Goal: Transaction & Acquisition: Purchase product/service

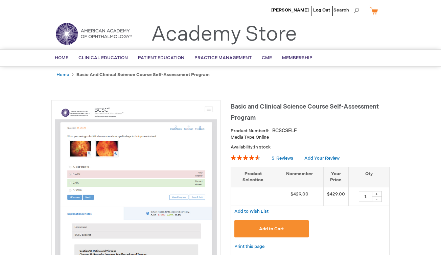
click at [304, 222] on button "Add to Cart" at bounding box center [271, 228] width 74 height 17
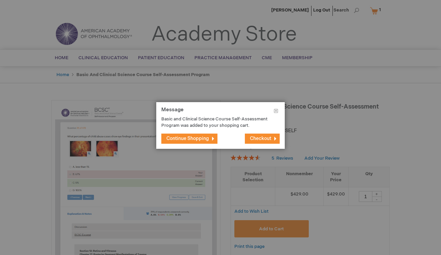
click at [257, 141] on span "Checkout" at bounding box center [260, 138] width 21 height 6
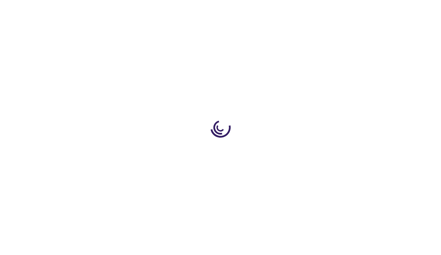
select select "SA"
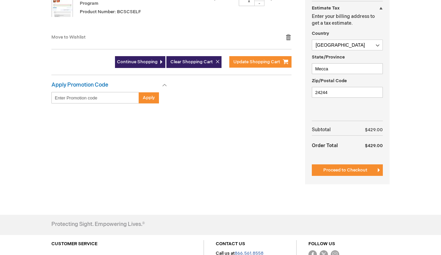
scroll to position [169, 0]
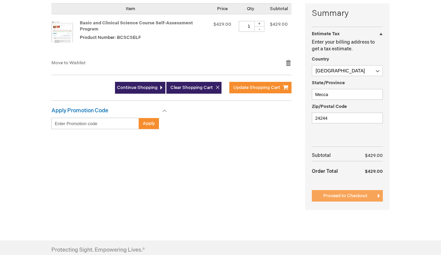
click at [352, 190] on button "Proceed to Checkout" at bounding box center [346, 195] width 71 height 11
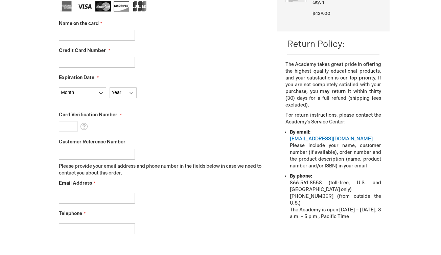
scroll to position [198, 0]
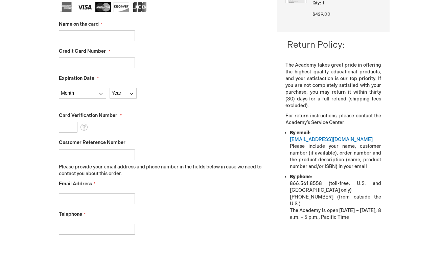
click at [67, 37] on input "Name on the card" at bounding box center [97, 35] width 76 height 11
type input "4455211102824120"
click at [77, 37] on input "4455211102824120" at bounding box center [97, 35] width 76 height 11
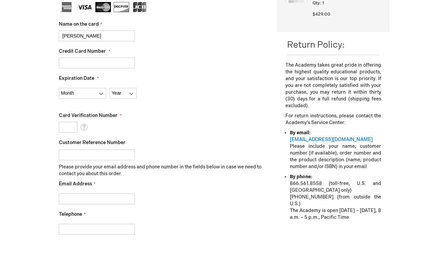
type input "abdurrahman almatrafi"
paste input "4455211102824120"
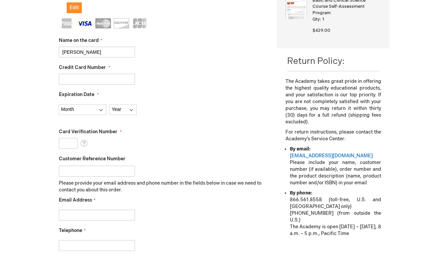
scroll to position [183, 0]
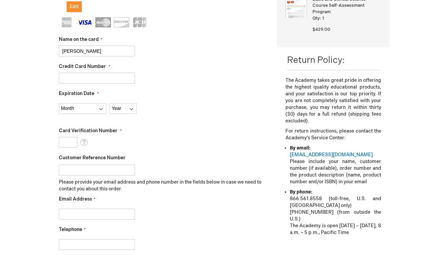
type input "4455211102824120"
click at [100, 114] on fieldset "Name on the card abdurrahman almatrafi Credit Card Number 4455211102824120 Expi…" at bounding box center [163, 136] width 208 height 239
select select "5"
select select "2028"
click at [71, 145] on input "Card Verification Number" at bounding box center [68, 142] width 19 height 11
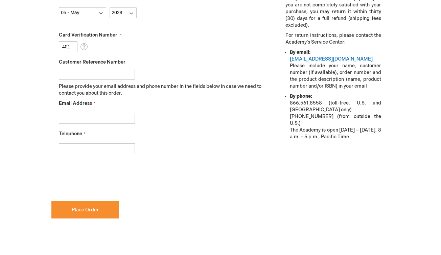
scroll to position [279, 0]
type input "401"
checkbox input "true"
click at [73, 210] on span "Place Order" at bounding box center [85, 209] width 27 height 6
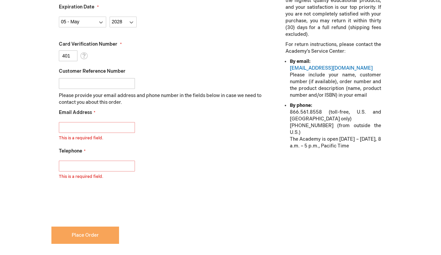
scroll to position [260, 0]
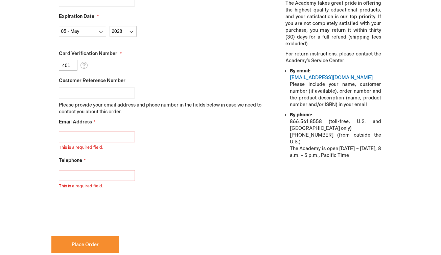
click at [37, 160] on div "Abdurrahman Almatrafi Log Out Search My Cart 1 1 items CLOSE RECENTLY ADDED ITE…" at bounding box center [220, 85] width 441 height 690
click at [76, 139] on input "Email Address" at bounding box center [97, 136] width 76 height 11
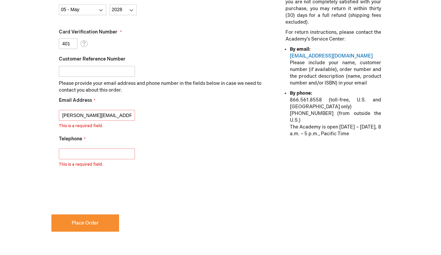
scroll to position [282, 0]
type input "abdurrahman-01@hotmail.com"
click at [98, 160] on div "This is a required field." at bounding box center [163, 156] width 208 height 22
type input "+966581581581"
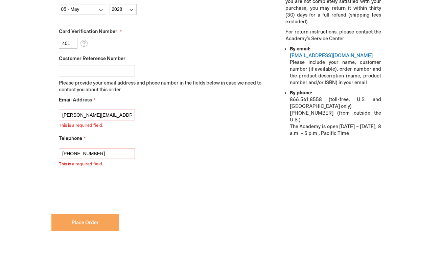
click at [75, 217] on button "Place Order" at bounding box center [85, 222] width 68 height 17
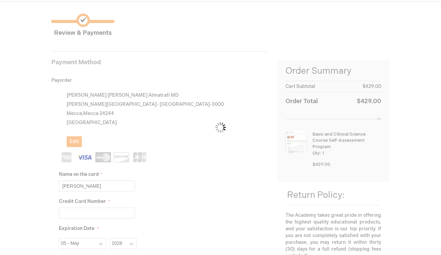
scroll to position [46, 0]
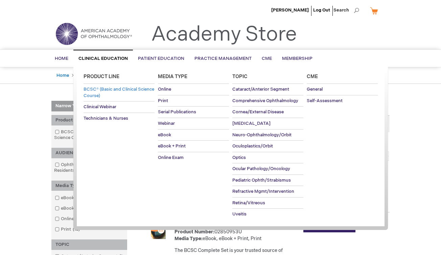
click at [125, 89] on span "BCSC® (Basic and Clinical Science Course)" at bounding box center [118, 92] width 71 height 12
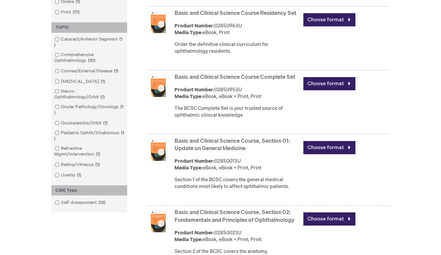
scroll to position [218, 0]
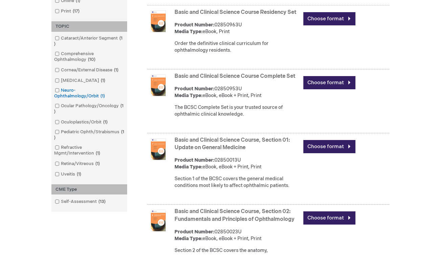
click at [68, 90] on link "Neuro-Ophthalmology/Orbit 1 item" at bounding box center [89, 93] width 72 height 12
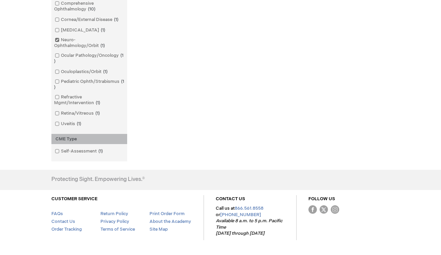
scroll to position [313, 0]
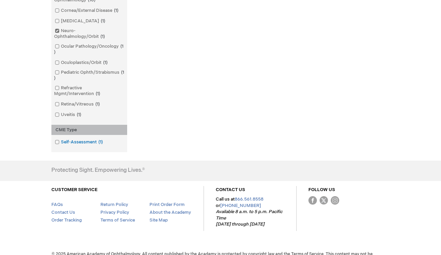
click at [78, 139] on link "Self-Assessment 1 item" at bounding box center [79, 142] width 52 height 6
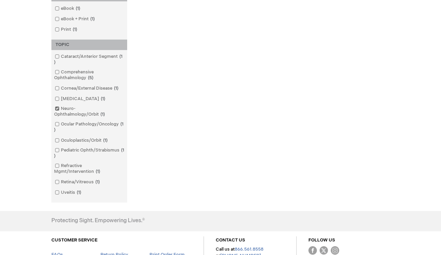
scroll to position [250, 0]
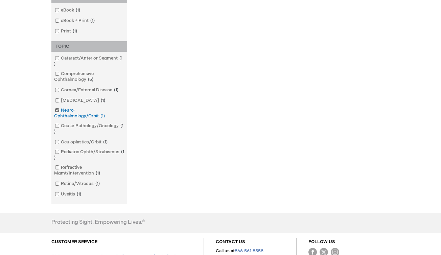
click at [90, 110] on link "Neuro-Ophthalmology/Orbit 1 item" at bounding box center [89, 113] width 72 height 12
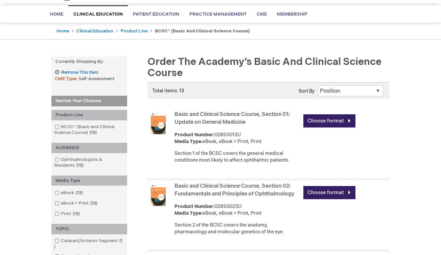
scroll to position [44, 0]
click at [58, 72] on link "Remove This Item" at bounding box center [76, 73] width 43 height 6
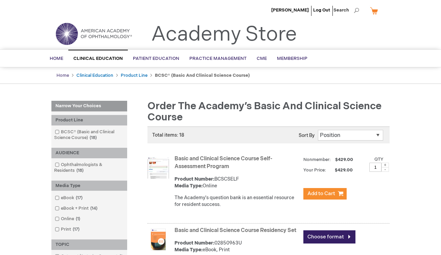
click at [62, 73] on link "Home" at bounding box center [62, 75] width 12 height 5
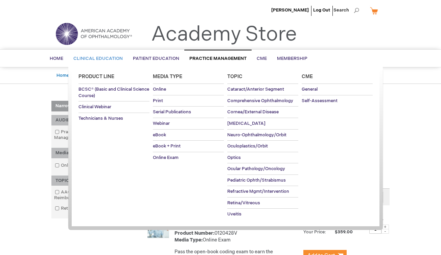
click at [72, 59] on link "Clinical Education" at bounding box center [97, 58] width 59 height 17
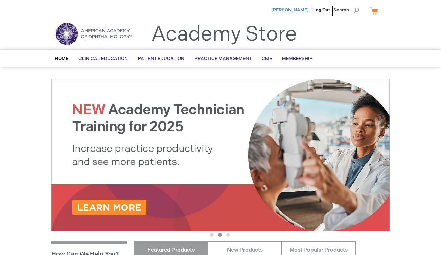
click at [296, 10] on span "[PERSON_NAME]" at bounding box center [289, 9] width 37 height 5
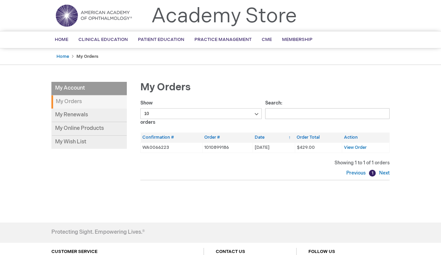
scroll to position [20, 0]
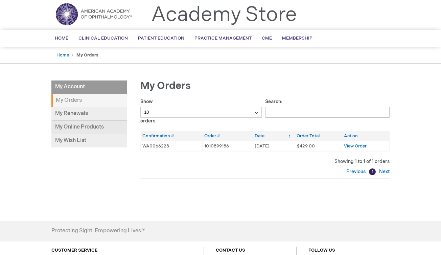
click at [75, 127] on link "My Online Products" at bounding box center [88, 128] width 75 height 14
click at [42, 137] on div "Abdurrahman Almatrafi Log Out Search My Cart CLOSE RECENTLY ADDED ITEM(S) Close…" at bounding box center [220, 153] width 441 height 347
click at [83, 112] on link "My Renewals" at bounding box center [88, 114] width 75 height 14
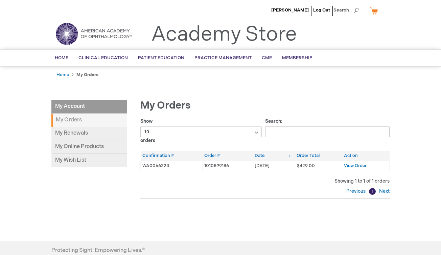
scroll to position [0, 0]
click at [372, 189] on link "1" at bounding box center [372, 191] width 7 height 7
click at [360, 190] on link "Previous" at bounding box center [356, 191] width 21 height 6
click at [385, 190] on link "Next" at bounding box center [383, 191] width 12 height 6
click at [266, 56] on span "CME" at bounding box center [266, 57] width 10 height 5
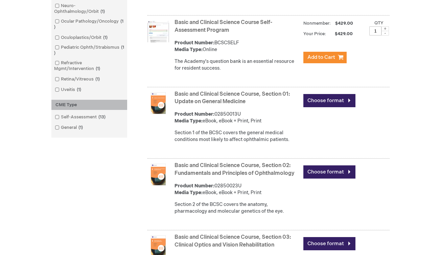
scroll to position [302, 0]
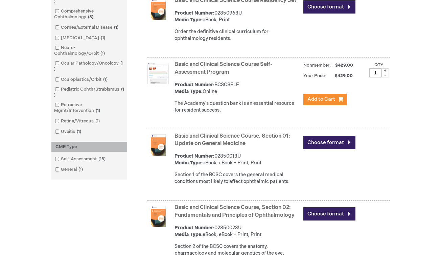
click at [202, 65] on link "Basic and Clinical Science Course Self-Assessment Program" at bounding box center [223, 68] width 98 height 14
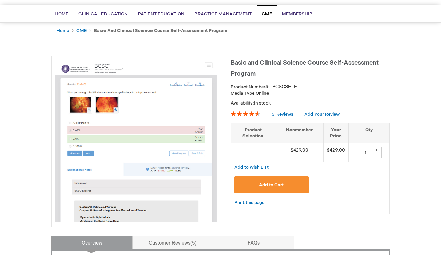
scroll to position [45, 0]
click at [113, 116] on img at bounding box center [135, 139] width 161 height 161
click at [101, 62] on img at bounding box center [135, 139] width 161 height 161
click at [209, 63] on img at bounding box center [135, 139] width 161 height 161
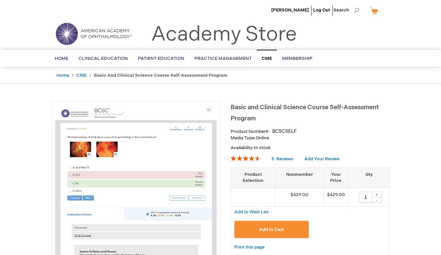
scroll to position [0, 0]
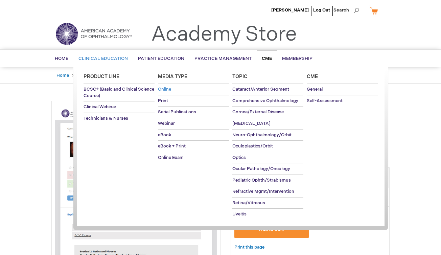
click at [166, 90] on span "Online" at bounding box center [164, 88] width 13 height 5
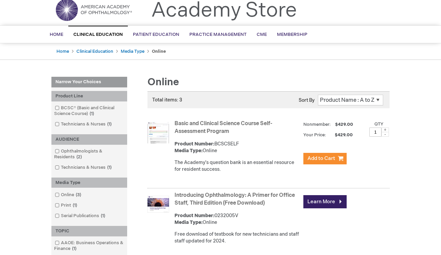
scroll to position [15, 0]
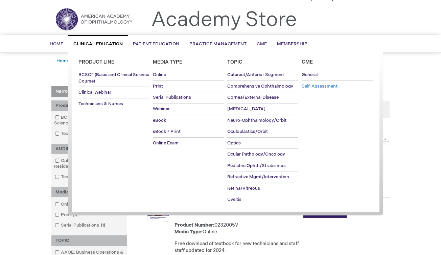
click at [335, 85] on span "Self-Assessment" at bounding box center [319, 85] width 36 height 5
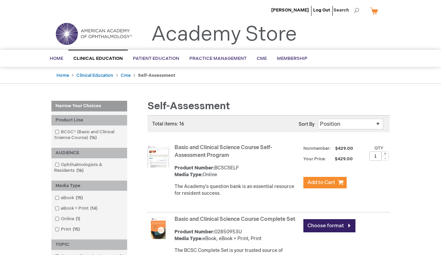
click at [383, 158] on span at bounding box center [384, 158] width 7 height 5
click at [312, 179] on span "Add to Cart" at bounding box center [321, 182] width 28 height 6
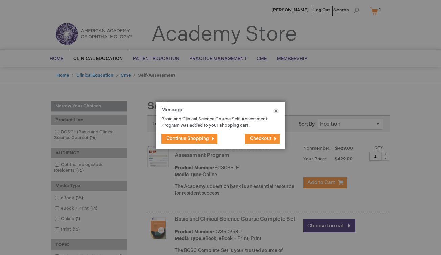
click at [274, 109] on button "Close" at bounding box center [276, 112] width 18 height 20
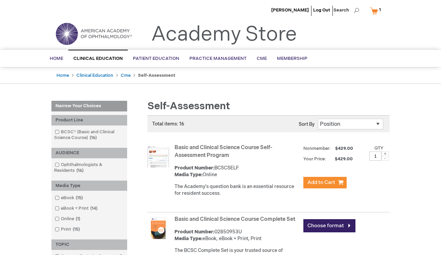
click at [376, 9] on link "My Cart 1 1 items" at bounding box center [376, 11] width 17 height 12
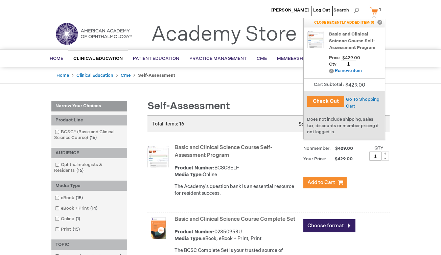
click at [380, 23] on button "Close" at bounding box center [379, 22] width 10 height 9
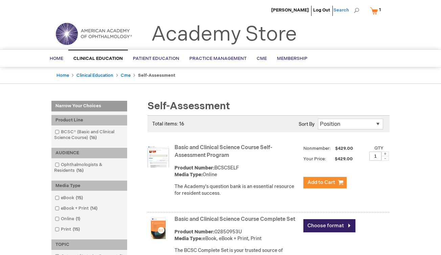
click at [355, 11] on span "Search" at bounding box center [346, 10] width 26 height 14
type input "Questions"
click at [297, 32] on link "Questions" at bounding box center [296, 31] width 21 height 6
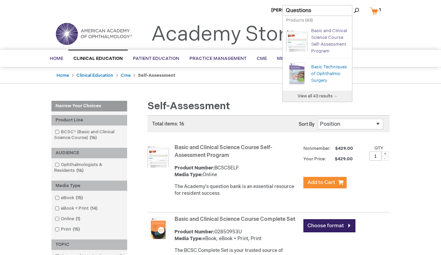
click at [332, 36] on link "Basic and Clinical Science Course Self-Assessment Program" at bounding box center [329, 41] width 36 height 26
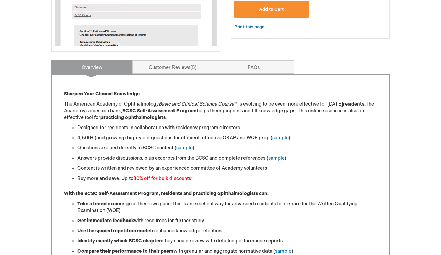
scroll to position [242, 0]
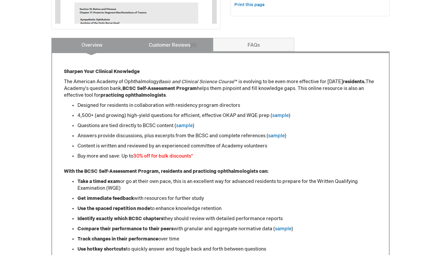
click at [198, 49] on link "Customer Reviews 5" at bounding box center [172, 45] width 81 height 14
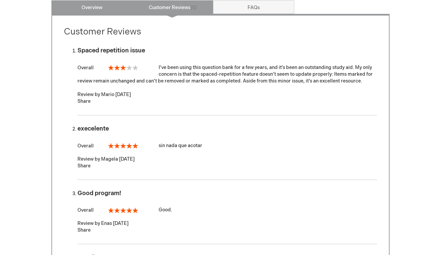
click at [98, 6] on link "Overview" at bounding box center [91, 7] width 81 height 14
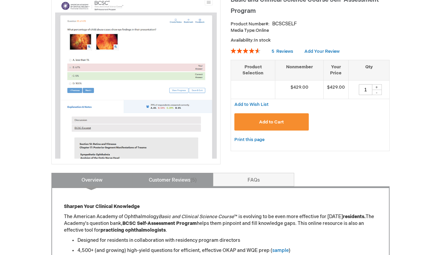
click at [165, 179] on link "Customer Reviews 5" at bounding box center [172, 180] width 81 height 14
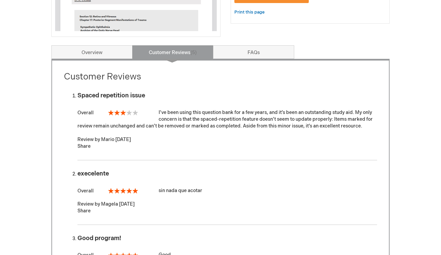
scroll to position [232, 0]
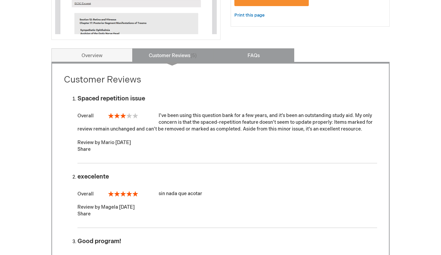
click at [255, 53] on link "FAQs" at bounding box center [253, 55] width 81 height 14
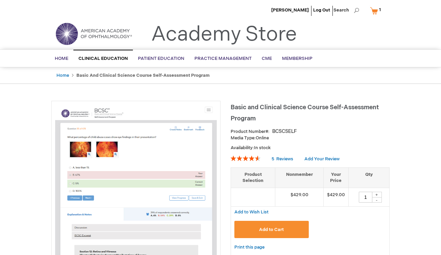
scroll to position [0, 0]
click at [356, 10] on span "Search" at bounding box center [346, 10] width 26 height 14
click at [329, 5] on input "Search" at bounding box center [317, 10] width 70 height 11
click at [329, 12] on input "Search" at bounding box center [317, 10] width 70 height 11
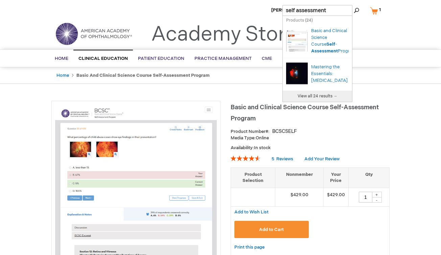
type input "self assessment"
click at [356, 10] on button "Search" at bounding box center [355, 10] width 5 height 11
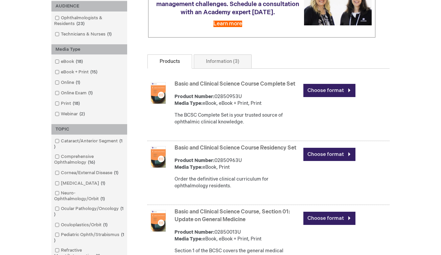
scroll to position [167, 0]
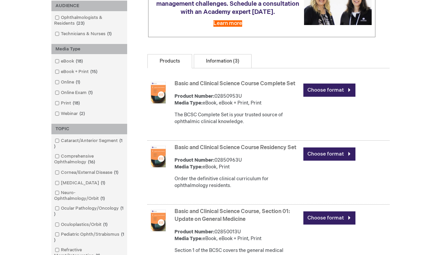
click at [231, 66] on link "Information (3)" at bounding box center [223, 61] width 58 height 14
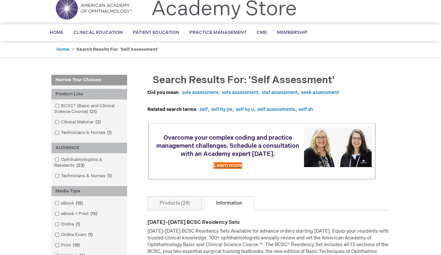
scroll to position [25, 0]
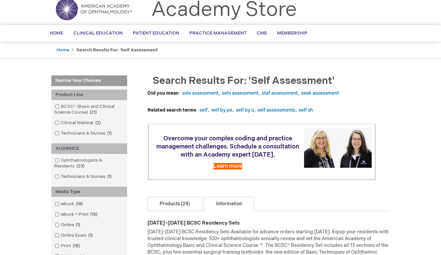
click at [184, 201] on link "Products (24)" at bounding box center [174, 204] width 55 height 14
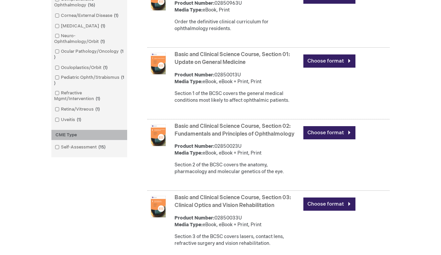
scroll to position [324, 0]
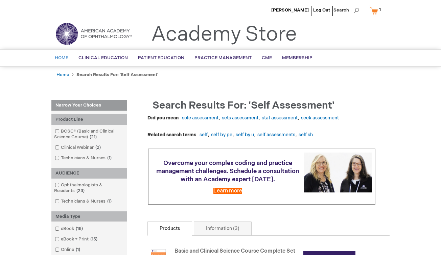
click at [61, 59] on span "Home" at bounding box center [62, 57] width 14 height 5
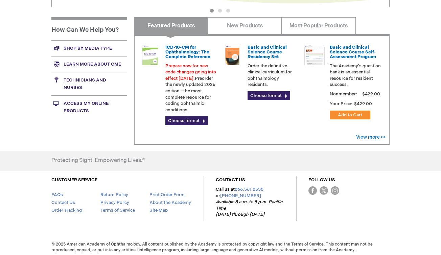
scroll to position [224, 0]
click at [80, 109] on link "Access My Online Products" at bounding box center [89, 107] width 76 height 23
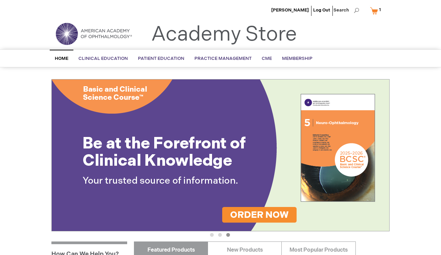
click at [374, 10] on link "My Cart 1 1 items" at bounding box center [376, 11] width 17 height 12
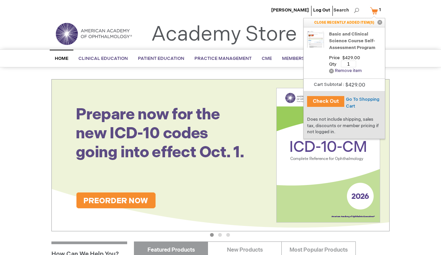
click at [331, 71] on link "Remove Remove item" at bounding box center [345, 70] width 33 height 5
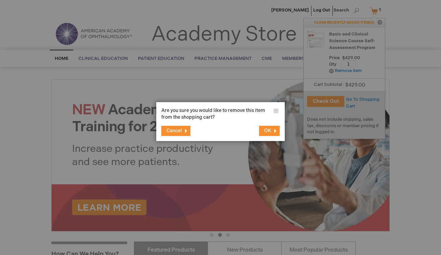
click at [275, 129] on button "OK" at bounding box center [269, 131] width 21 height 10
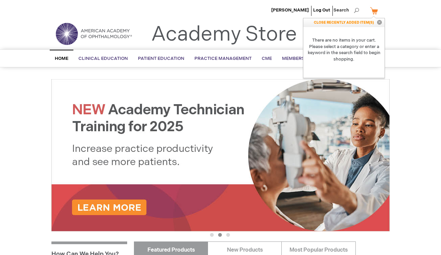
click at [378, 21] on button "Close" at bounding box center [379, 22] width 10 height 9
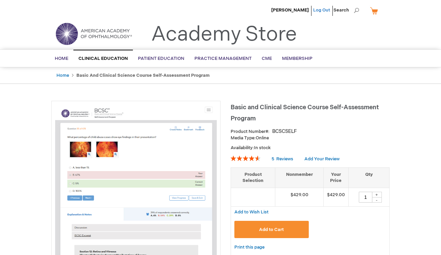
click at [323, 11] on link "Log Out" at bounding box center [321, 9] width 17 height 5
